Goal: Navigation & Orientation: Understand site structure

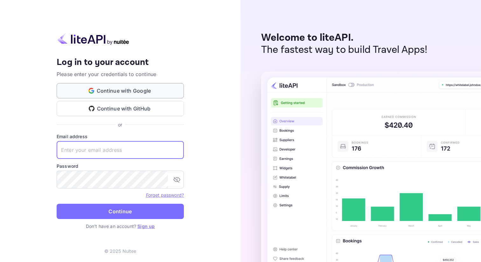
click at [154, 94] on button "Continue with Google" at bounding box center [120, 90] width 127 height 15
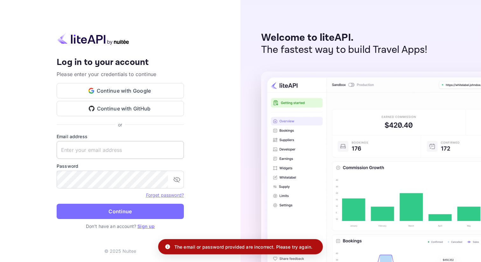
click at [137, 156] on input "text" at bounding box center [120, 150] width 127 height 18
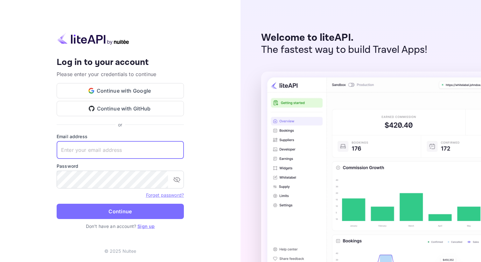
click at [151, 225] on link "Sign up" at bounding box center [145, 225] width 17 height 5
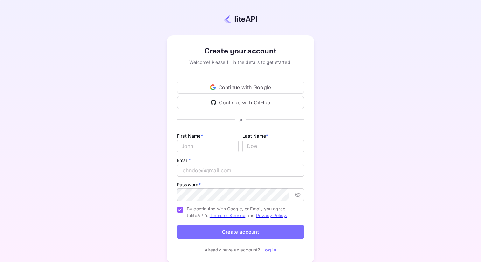
click at [217, 91] on div "Continue with Google" at bounding box center [240, 87] width 127 height 13
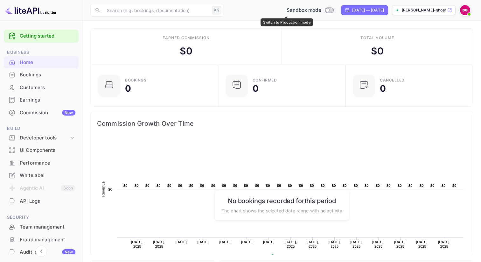
click at [321, 9] on input "Switch to Production mode" at bounding box center [327, 10] width 13 height 4
checkbox input "false"
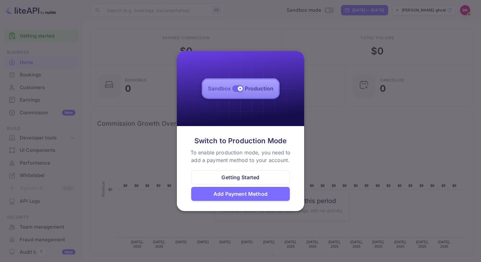
click at [269, 174] on div "Getting Started" at bounding box center [240, 177] width 99 height 14
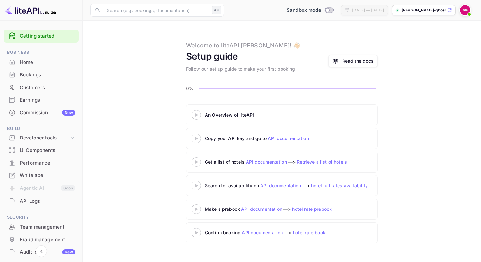
click at [25, 69] on div "Bookings" at bounding box center [41, 75] width 75 height 12
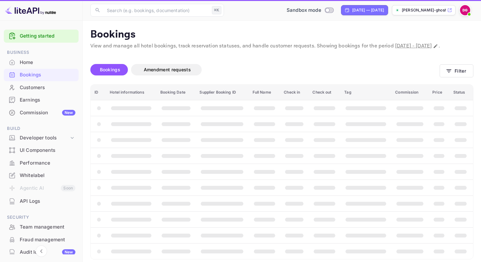
click at [30, 64] on div "Home" at bounding box center [48, 62] width 56 height 7
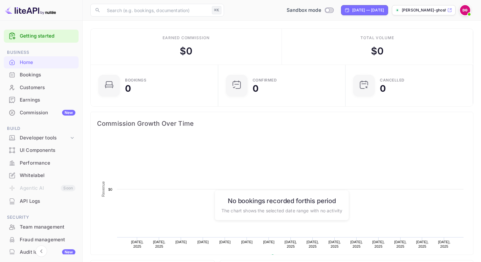
scroll to position [103, 124]
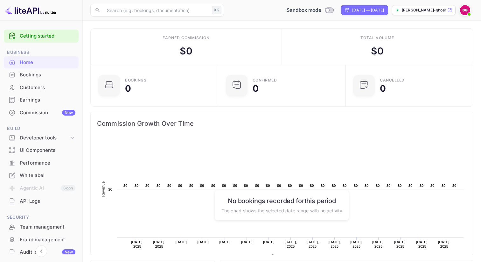
click at [30, 75] on div "Bookings" at bounding box center [48, 74] width 56 height 7
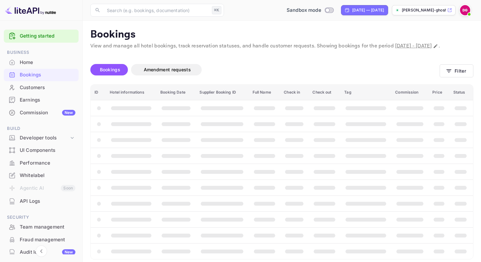
click at [36, 92] on div "Customers" at bounding box center [41, 87] width 75 height 12
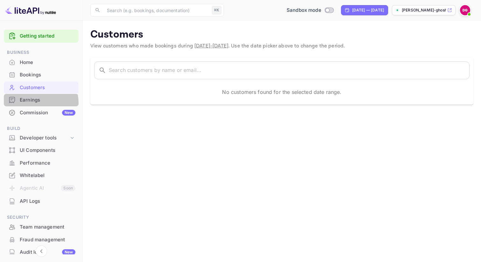
click at [36, 103] on div "Earnings" at bounding box center [48, 99] width 56 height 7
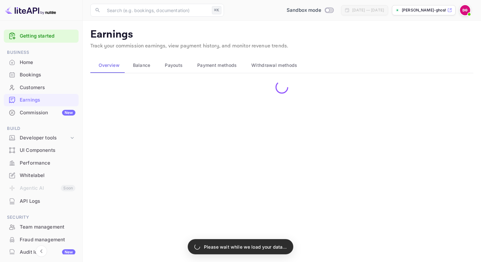
click at [36, 114] on div "Commission New" at bounding box center [48, 112] width 56 height 7
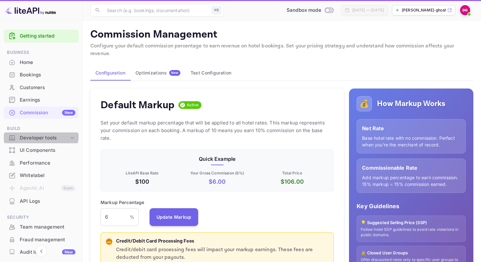
click at [35, 133] on div "Developer tools" at bounding box center [41, 137] width 75 height 11
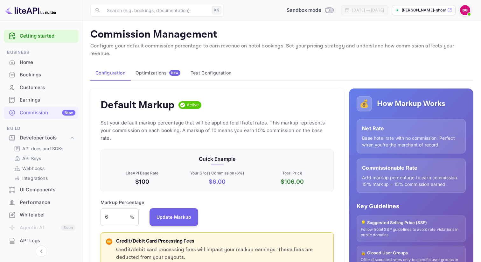
scroll to position [113, 233]
click at [37, 158] on p "API Keys" at bounding box center [31, 158] width 19 height 7
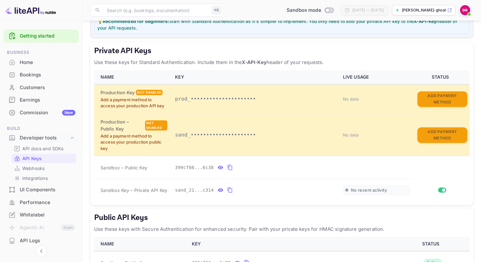
scroll to position [76, 0]
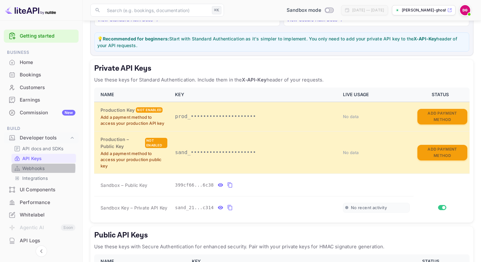
click at [32, 167] on p "Webhooks" at bounding box center [33, 168] width 22 height 7
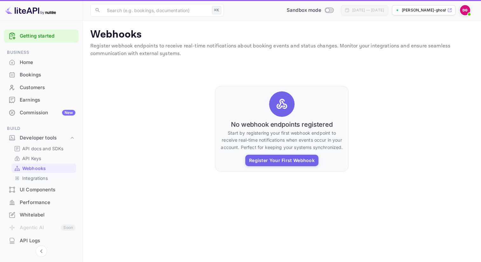
click at [32, 178] on p "Integrations" at bounding box center [34, 177] width 25 height 7
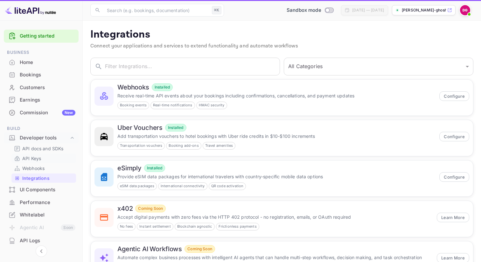
click at [38, 158] on p "API Keys" at bounding box center [31, 158] width 19 height 7
